Goal: Task Accomplishment & Management: Complete application form

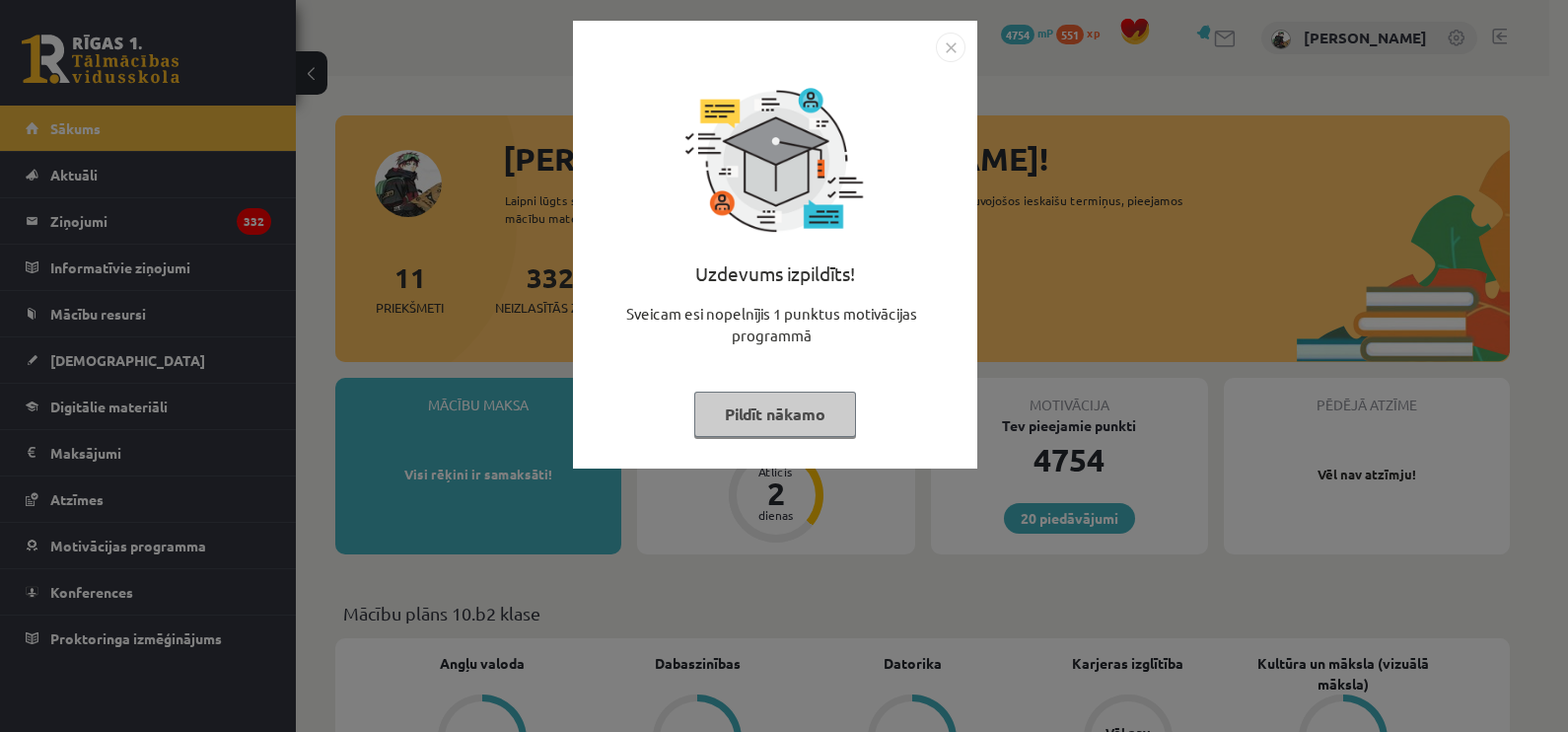
click at [770, 411] on button "Pildīt nākamo" at bounding box center [775, 414] width 161 height 46
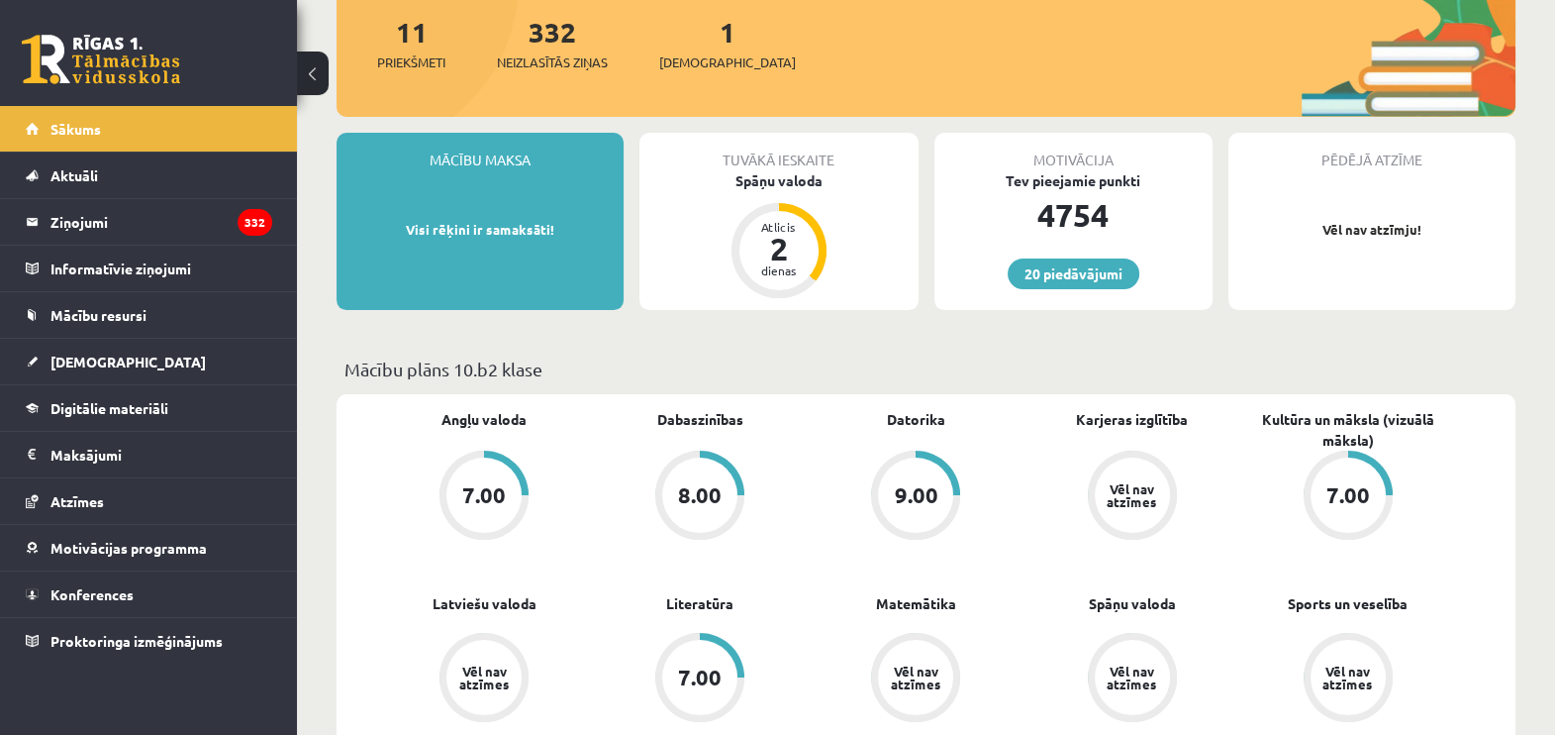
scroll to position [297, 0]
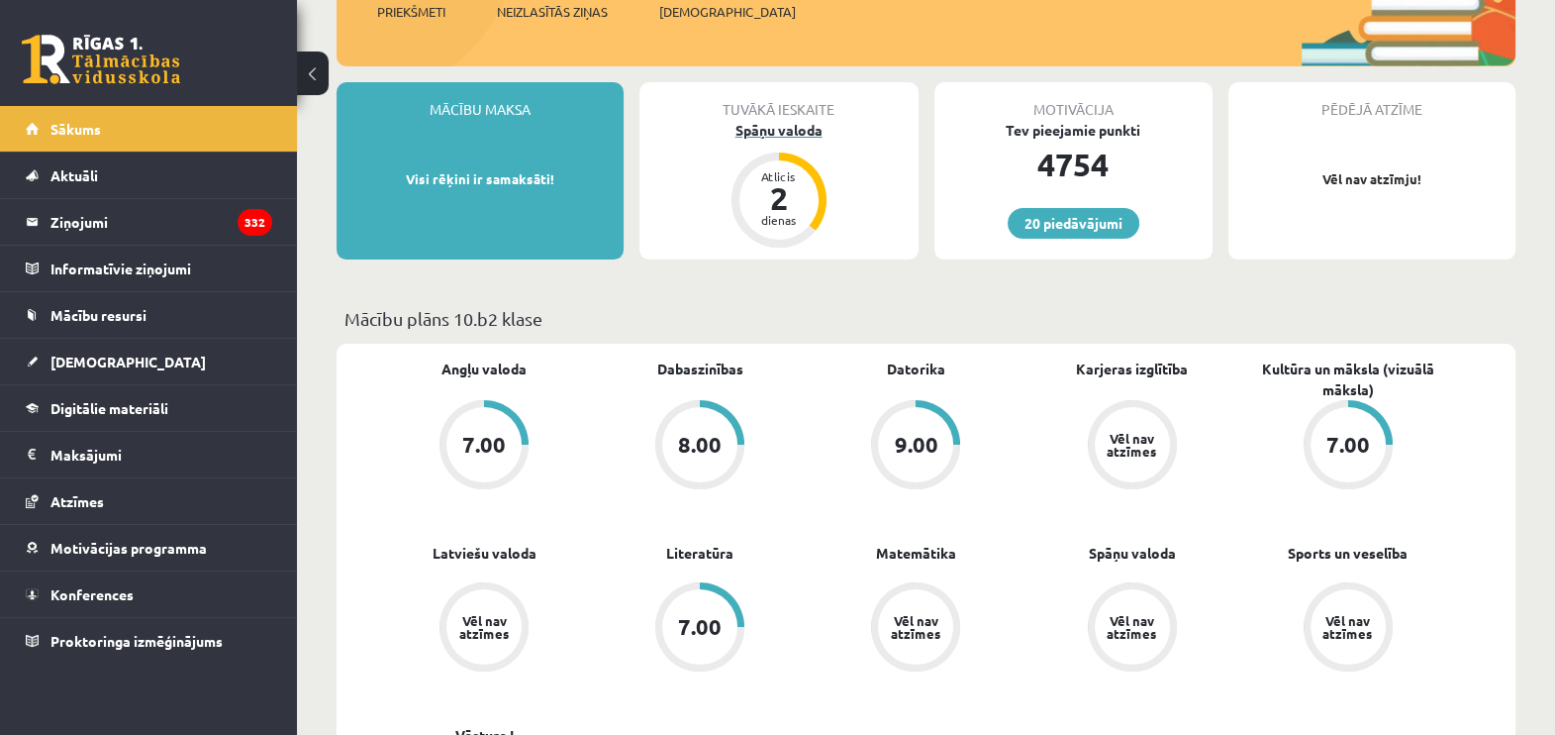
click at [798, 192] on div "2" at bounding box center [778, 198] width 59 height 32
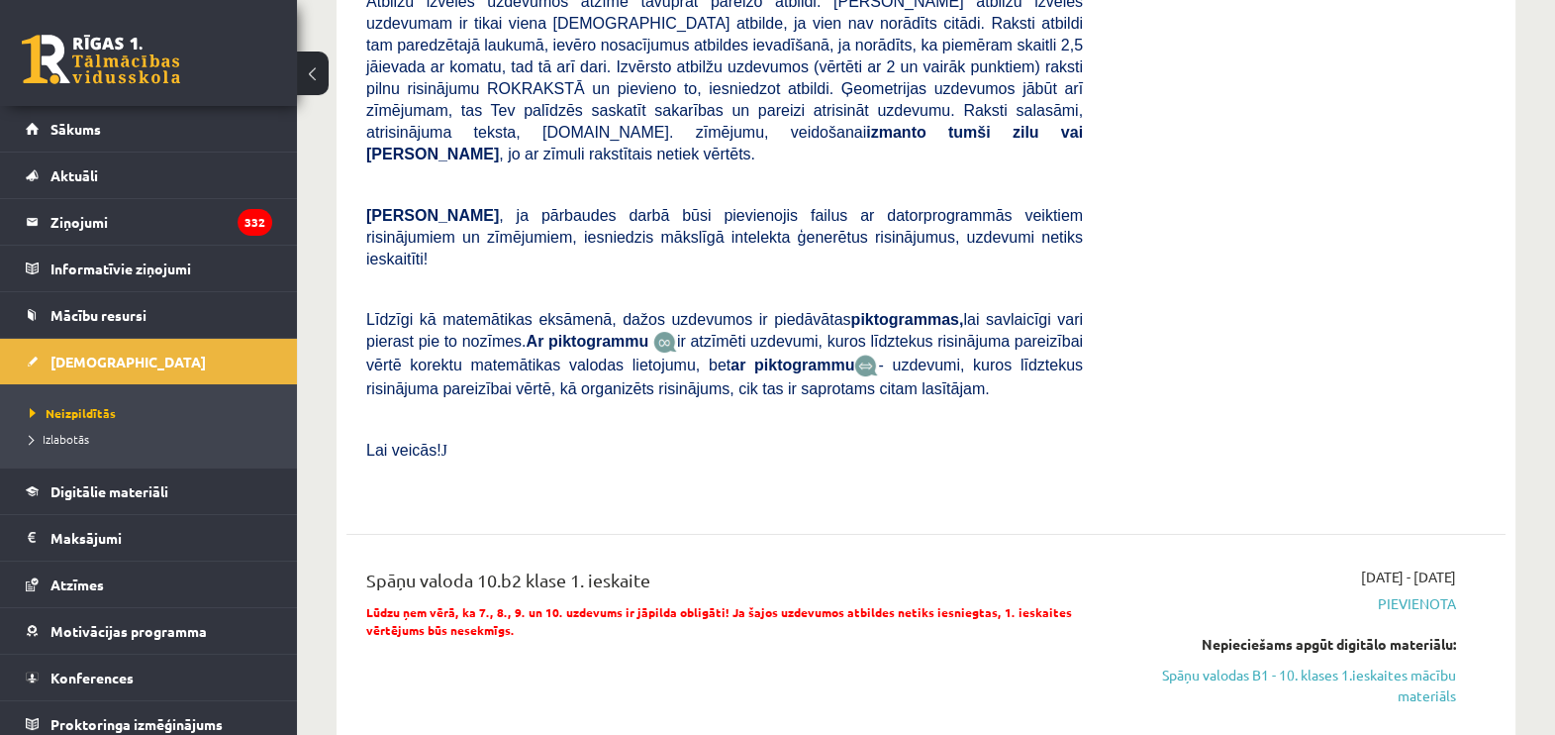
scroll to position [610, 0]
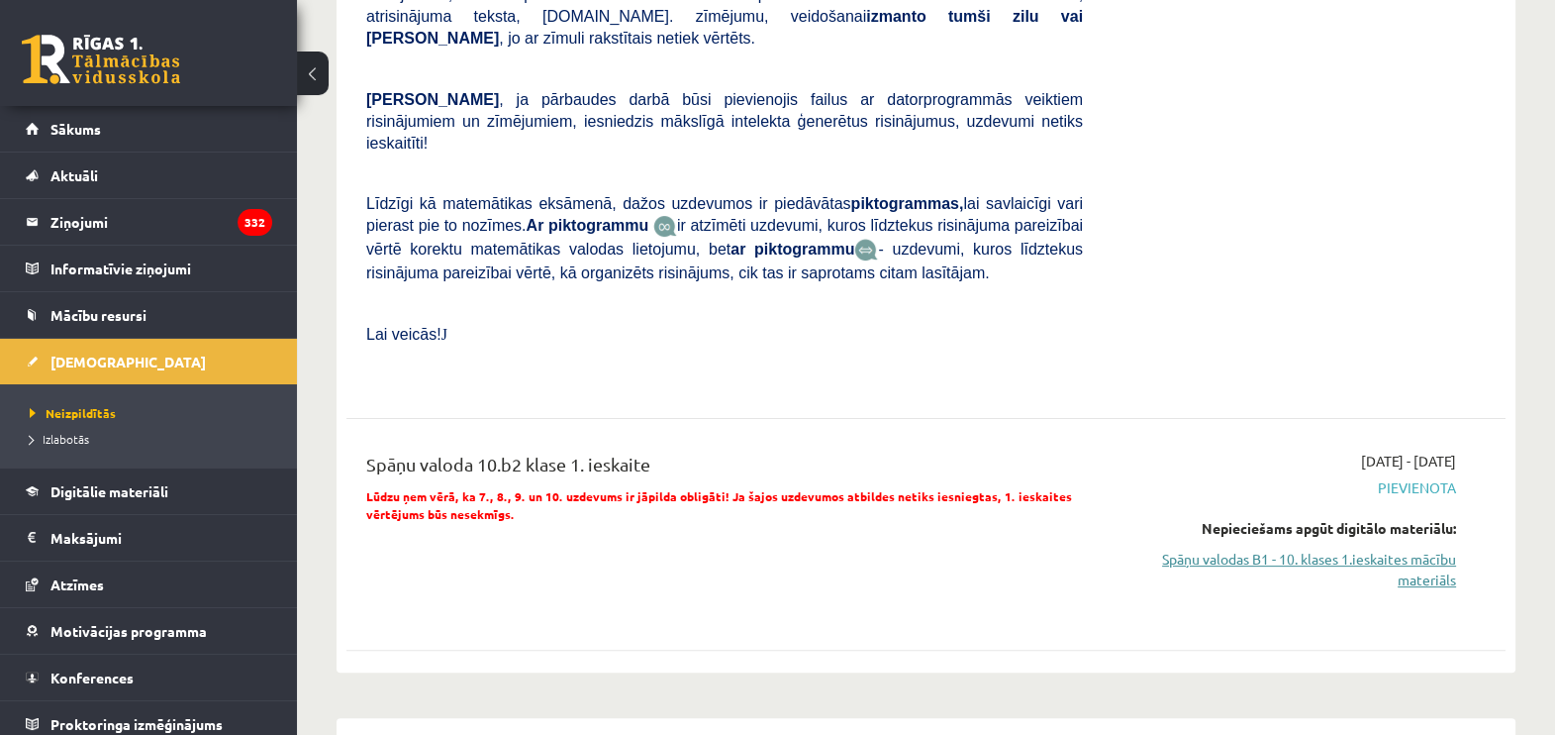
click at [1425, 548] on link "Spāņu valodas B1 - 10. klases 1.ieskaites mācību materiāls" at bounding box center [1285, 569] width 344 height 42
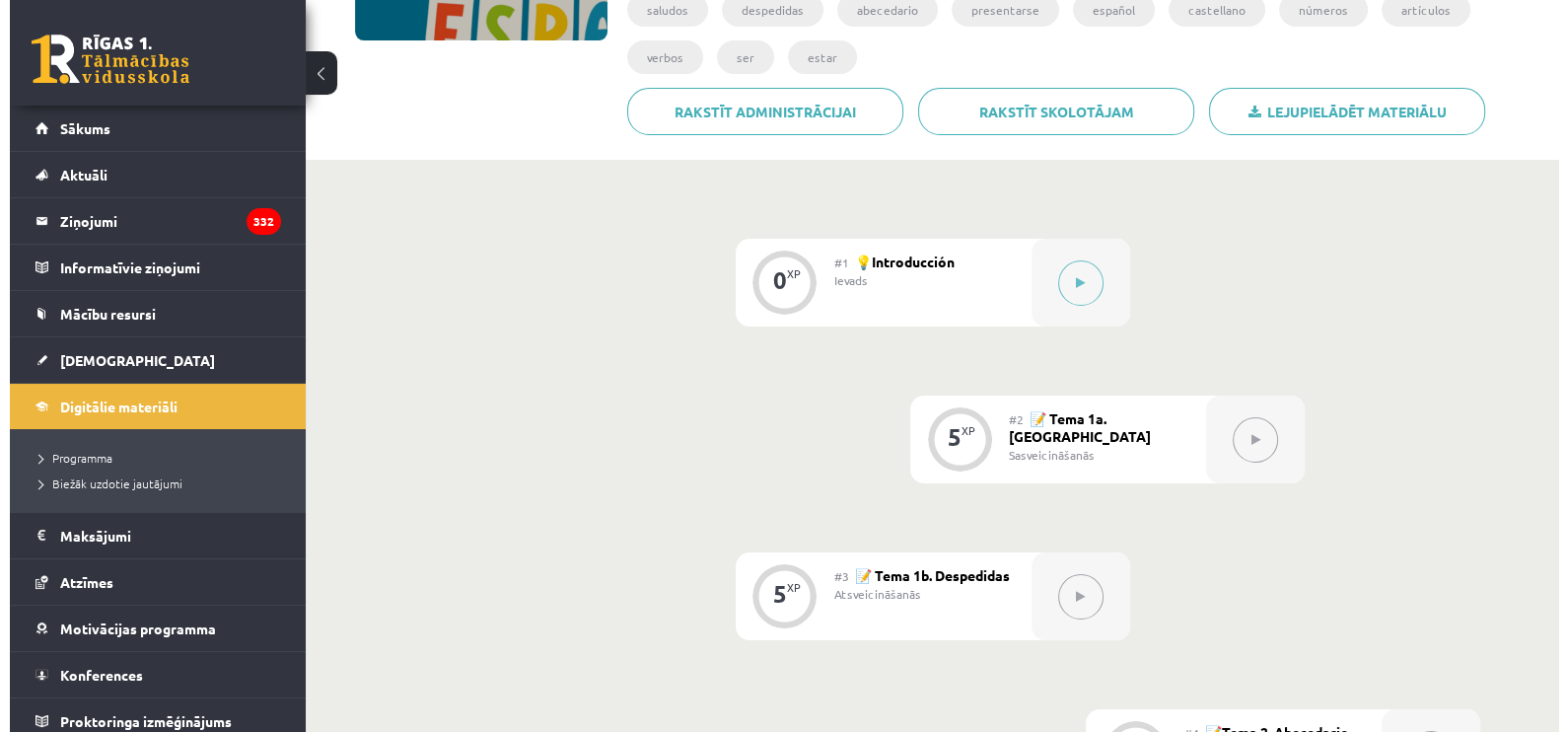
scroll to position [371, 0]
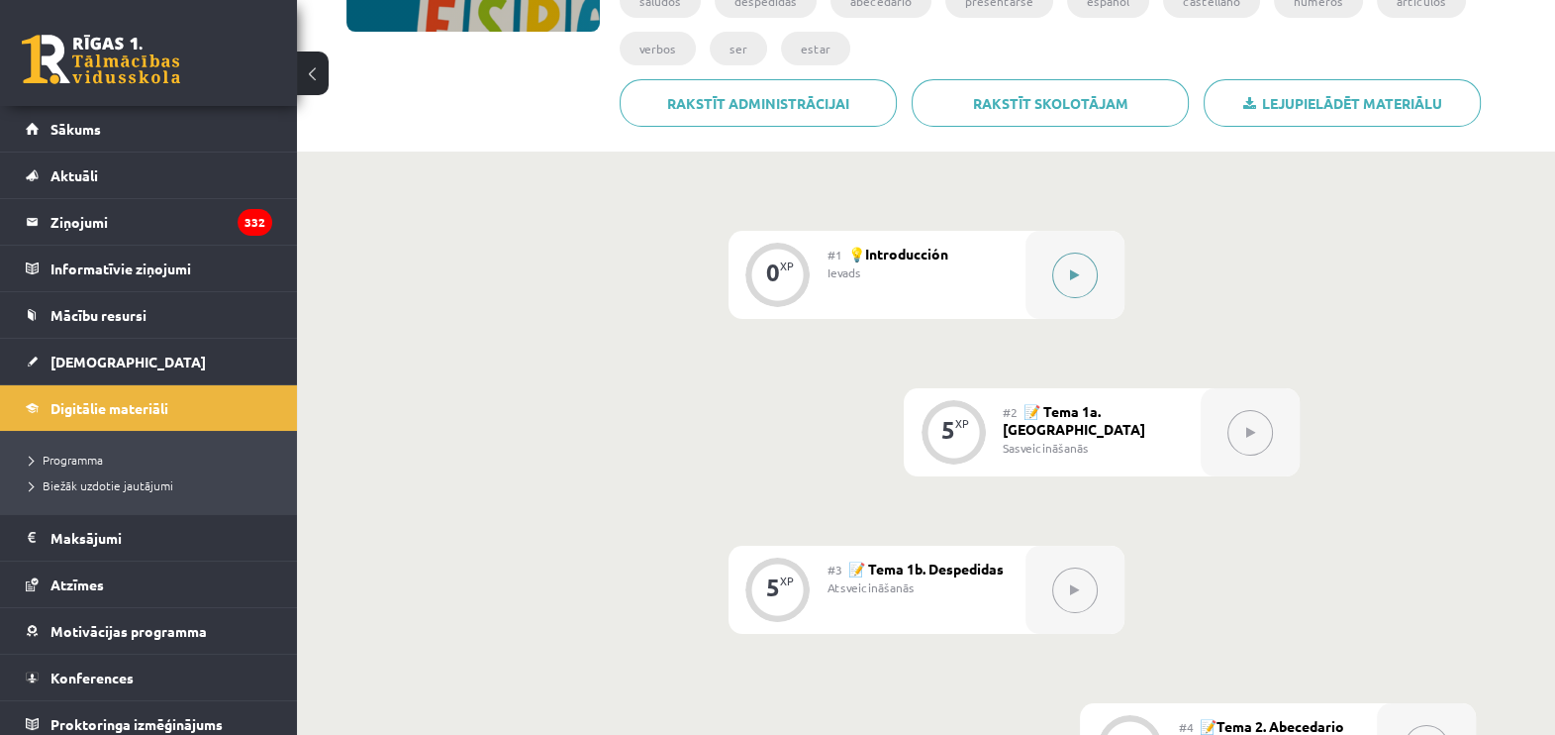
click at [1072, 280] on button at bounding box center [1075, 275] width 46 height 46
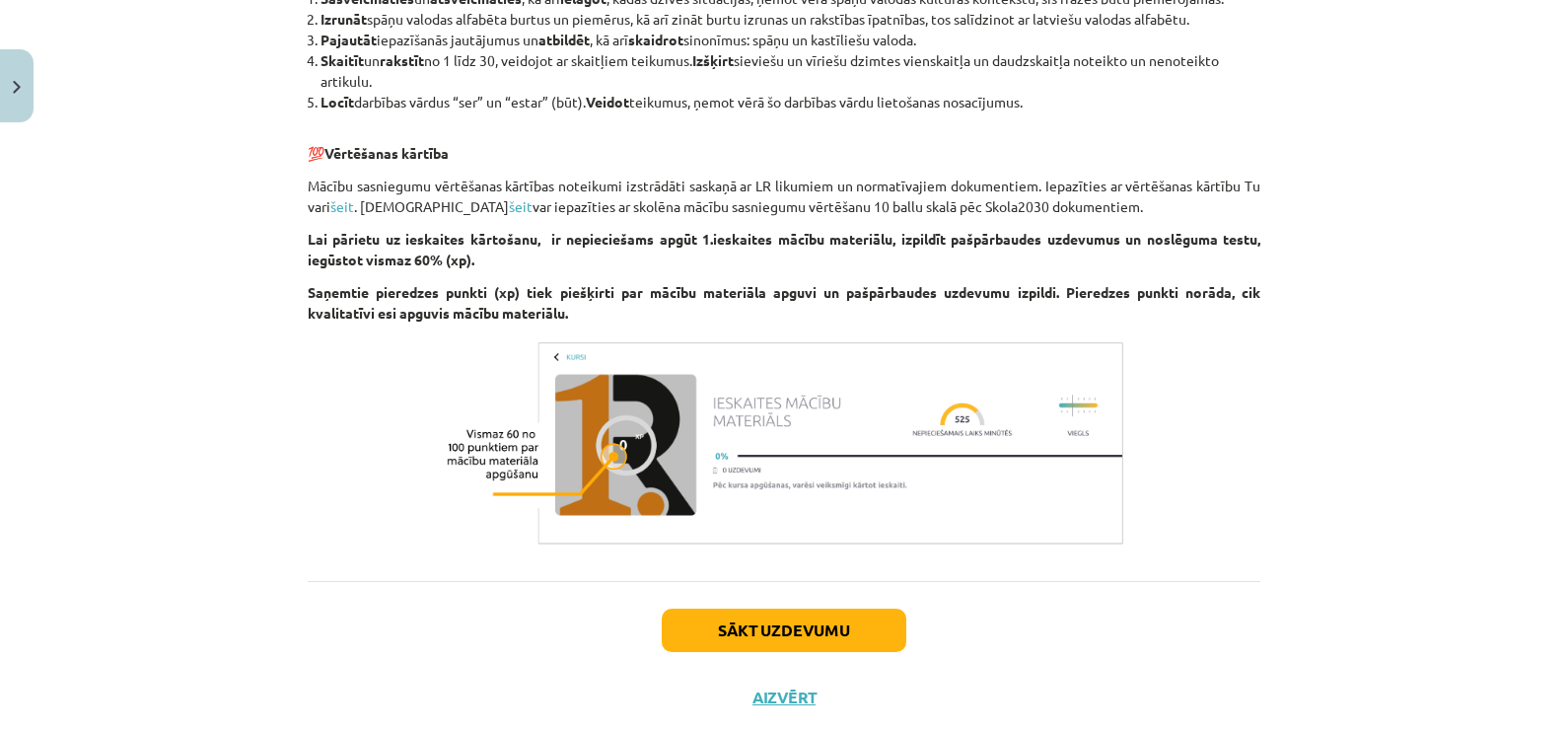
scroll to position [1719, 0]
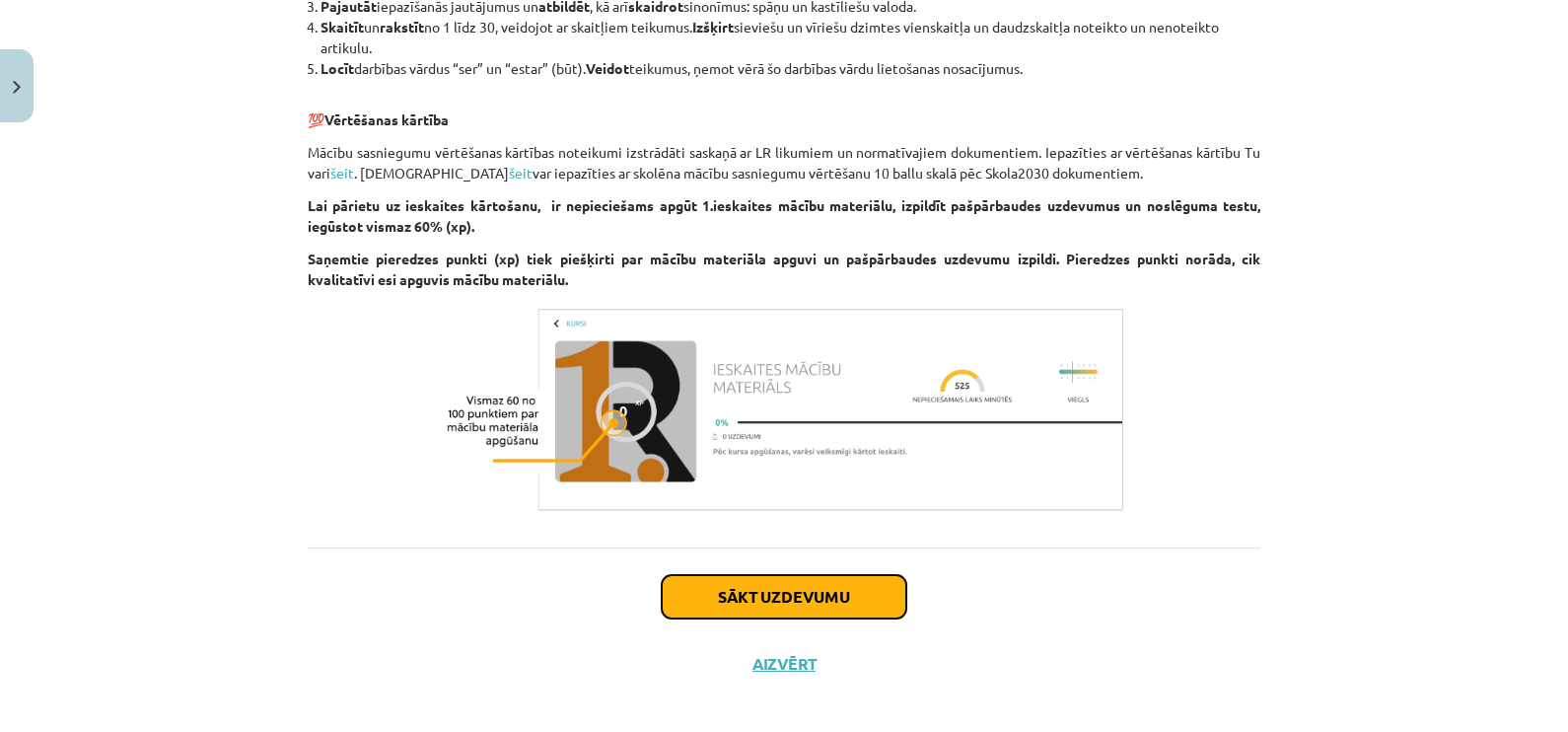
click at [770, 609] on button "Sākt uzdevumu" at bounding box center [784, 597] width 245 height 44
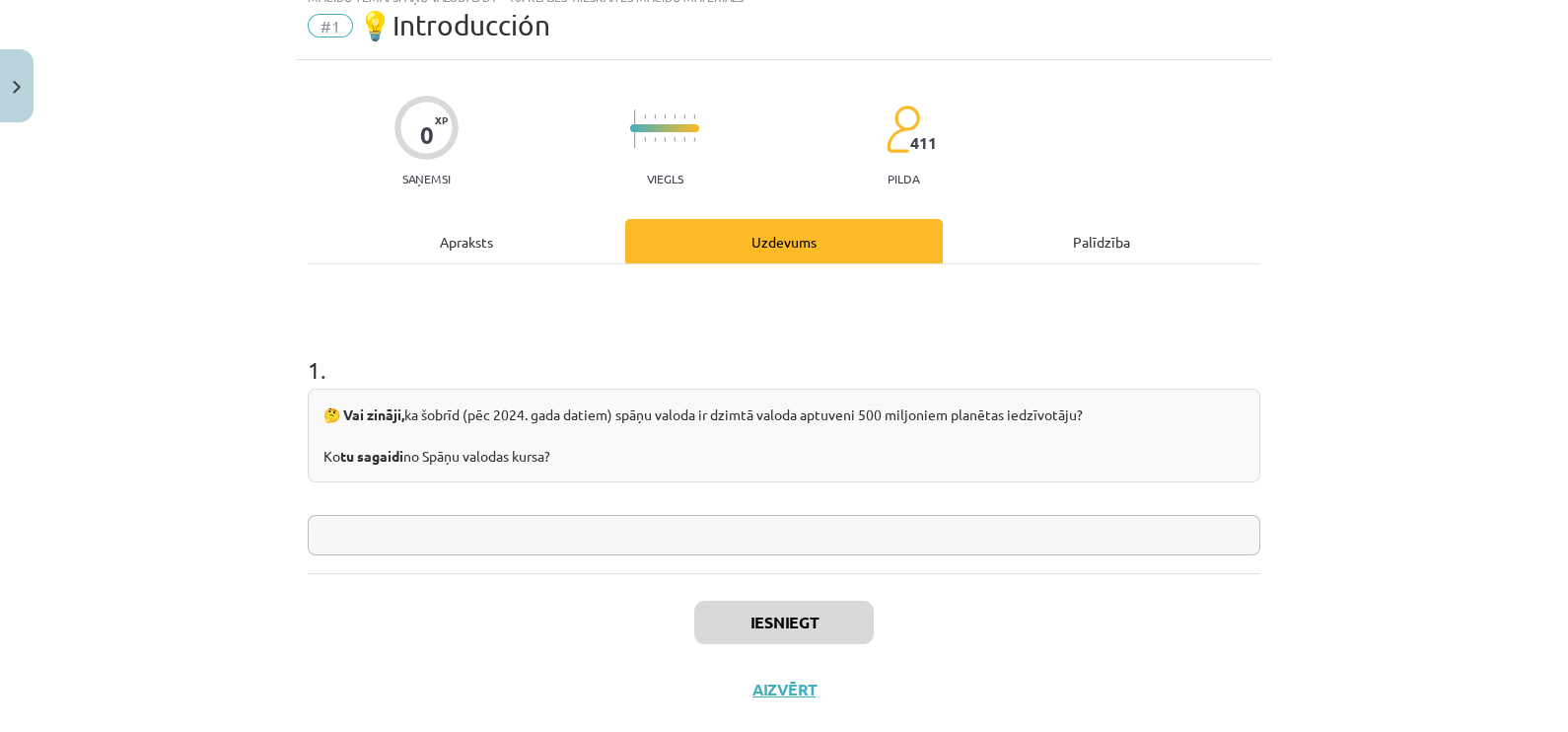
scroll to position [49, 0]
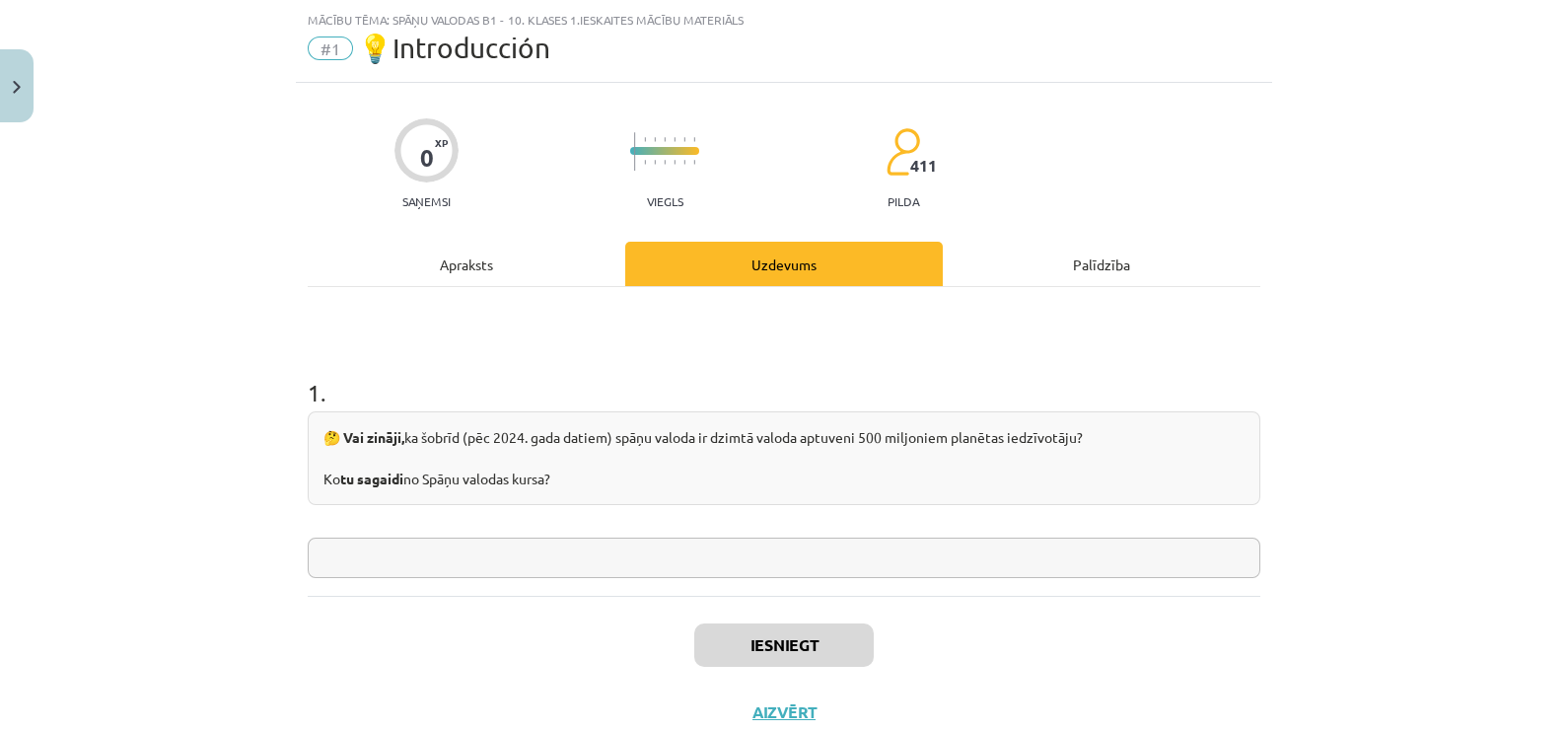
click at [392, 542] on input "text" at bounding box center [784, 558] width 952 height 41
type input "**********"
click at [783, 639] on button "Iesniegt" at bounding box center [784, 645] width 179 height 44
drag, startPoint x: 1543, startPoint y: 336, endPoint x: 1539, endPoint y: 489, distance: 153.1
click at [1539, 489] on div "**********" at bounding box center [784, 366] width 1568 height 732
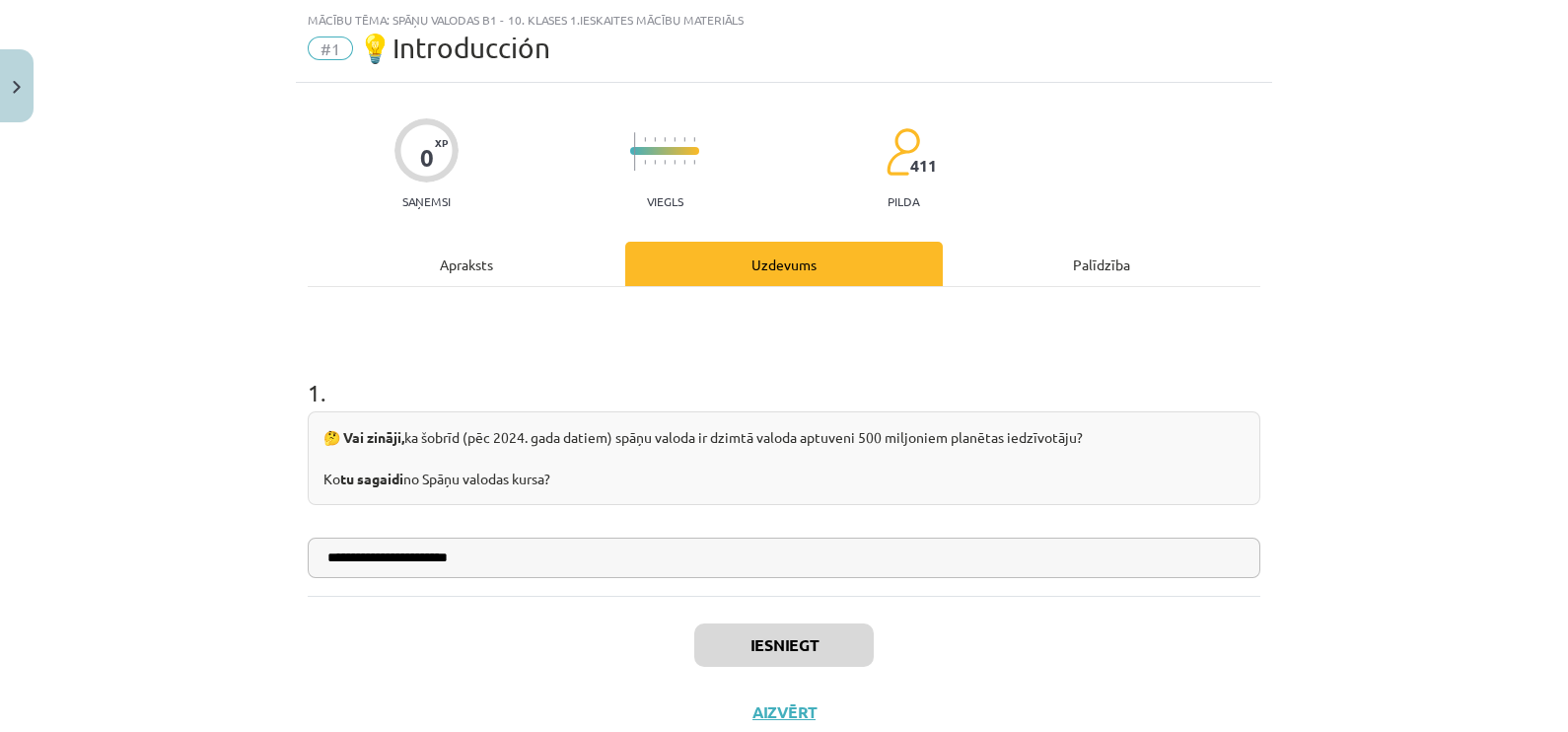
drag, startPoint x: 1539, startPoint y: 489, endPoint x: 1338, endPoint y: 588, distance: 224.1
click at [1338, 588] on div "**********" at bounding box center [784, 366] width 1568 height 732
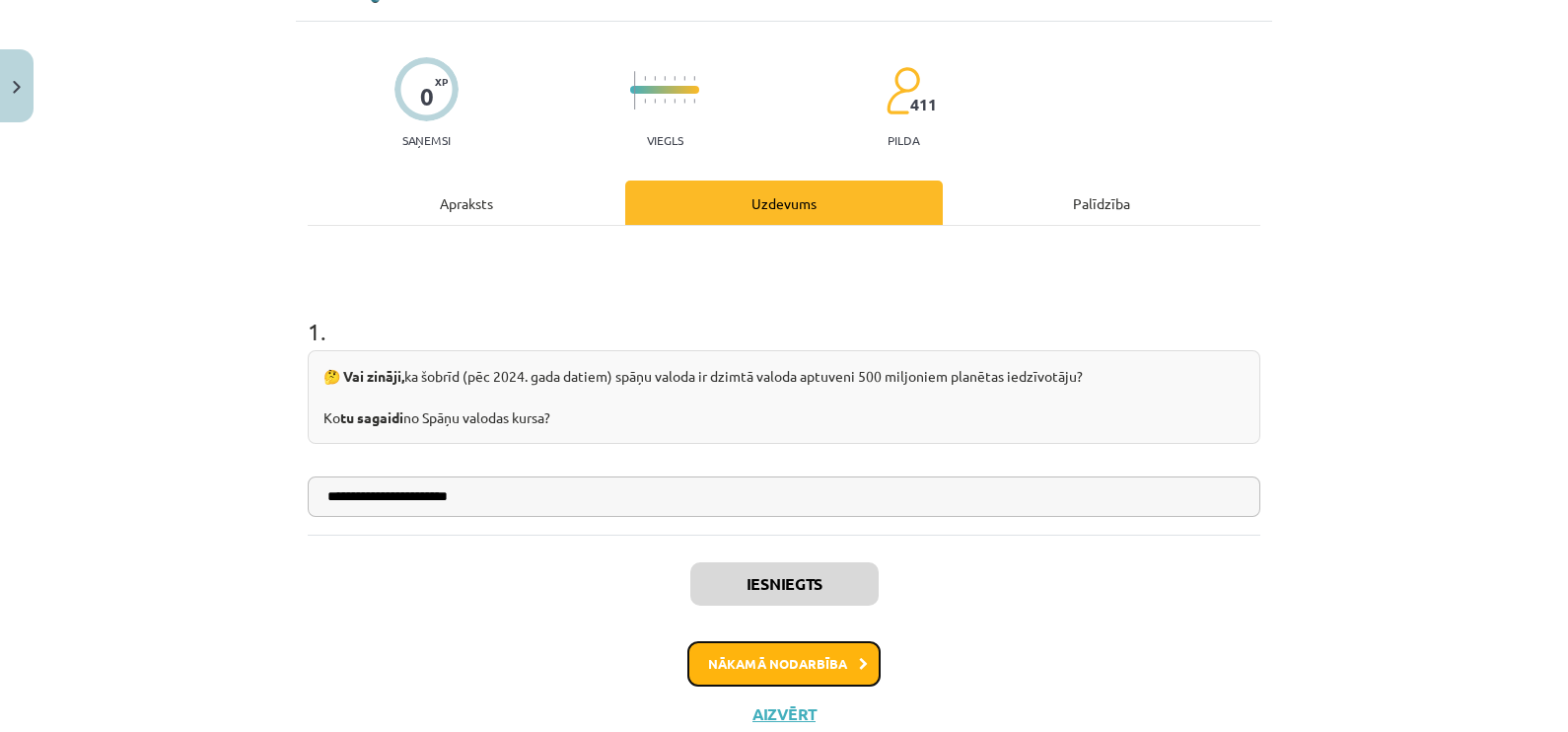
click at [779, 669] on button "Nākamā nodarbība" at bounding box center [784, 663] width 193 height 46
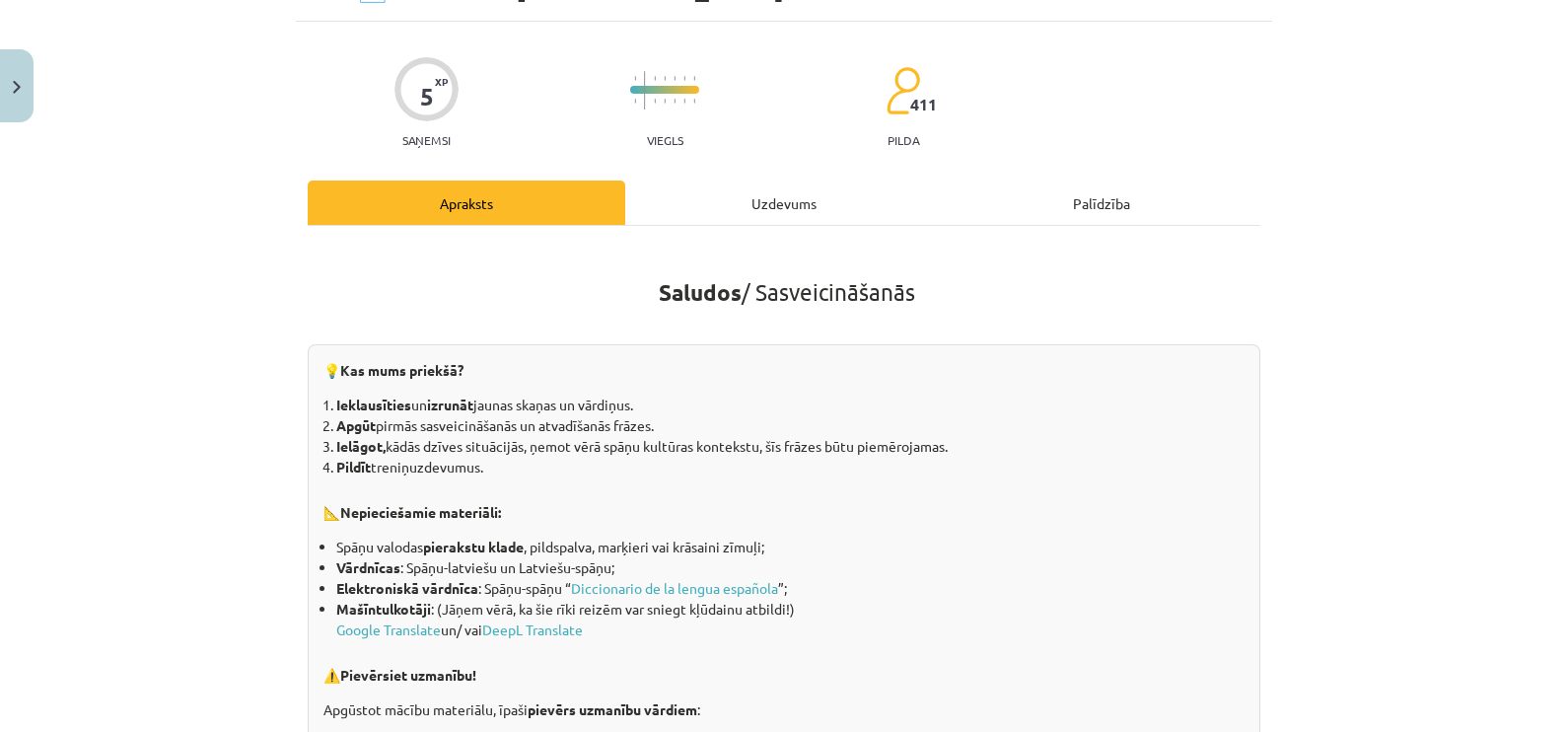
scroll to position [49, 0]
